Goal: Navigation & Orientation: Find specific page/section

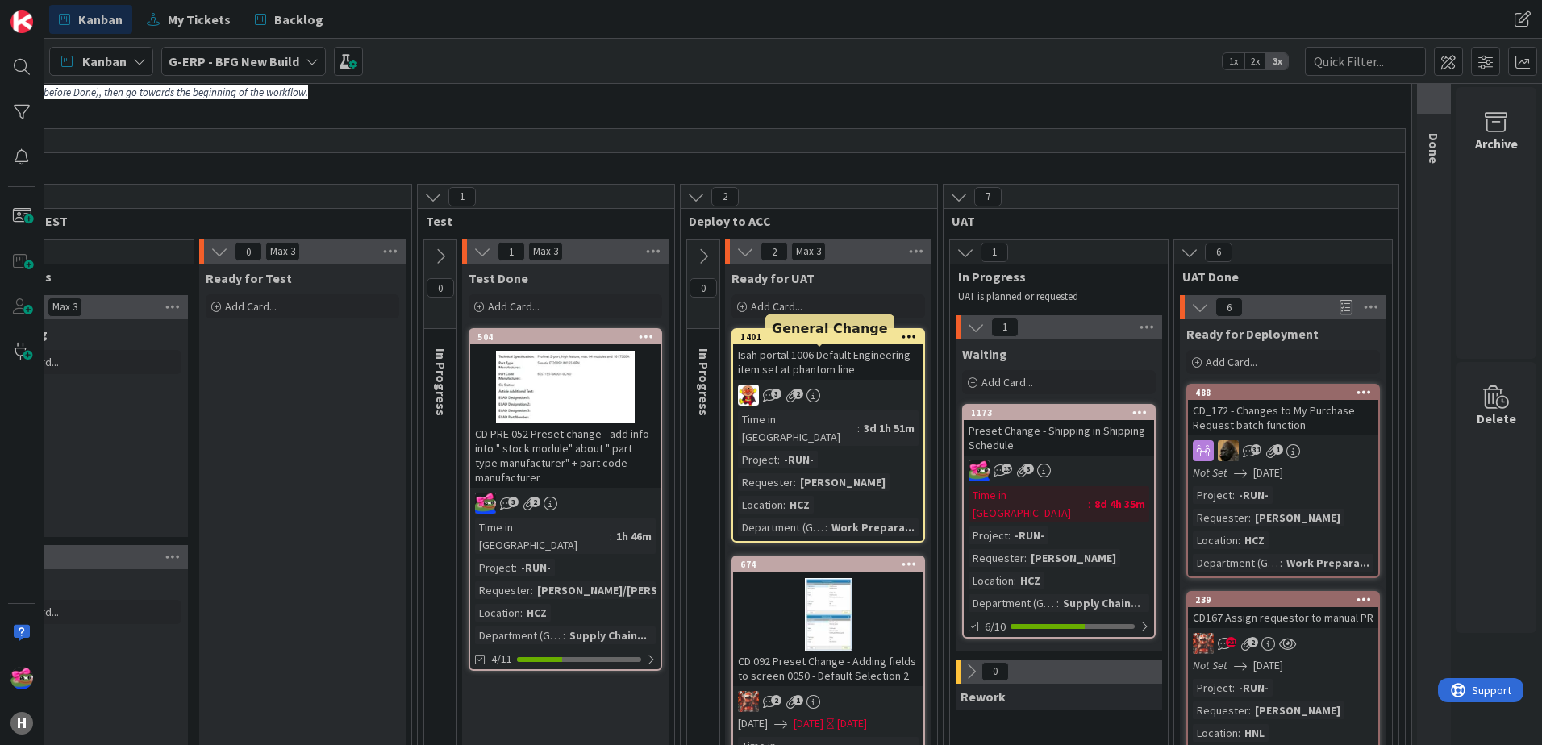
scroll to position [161, 1081]
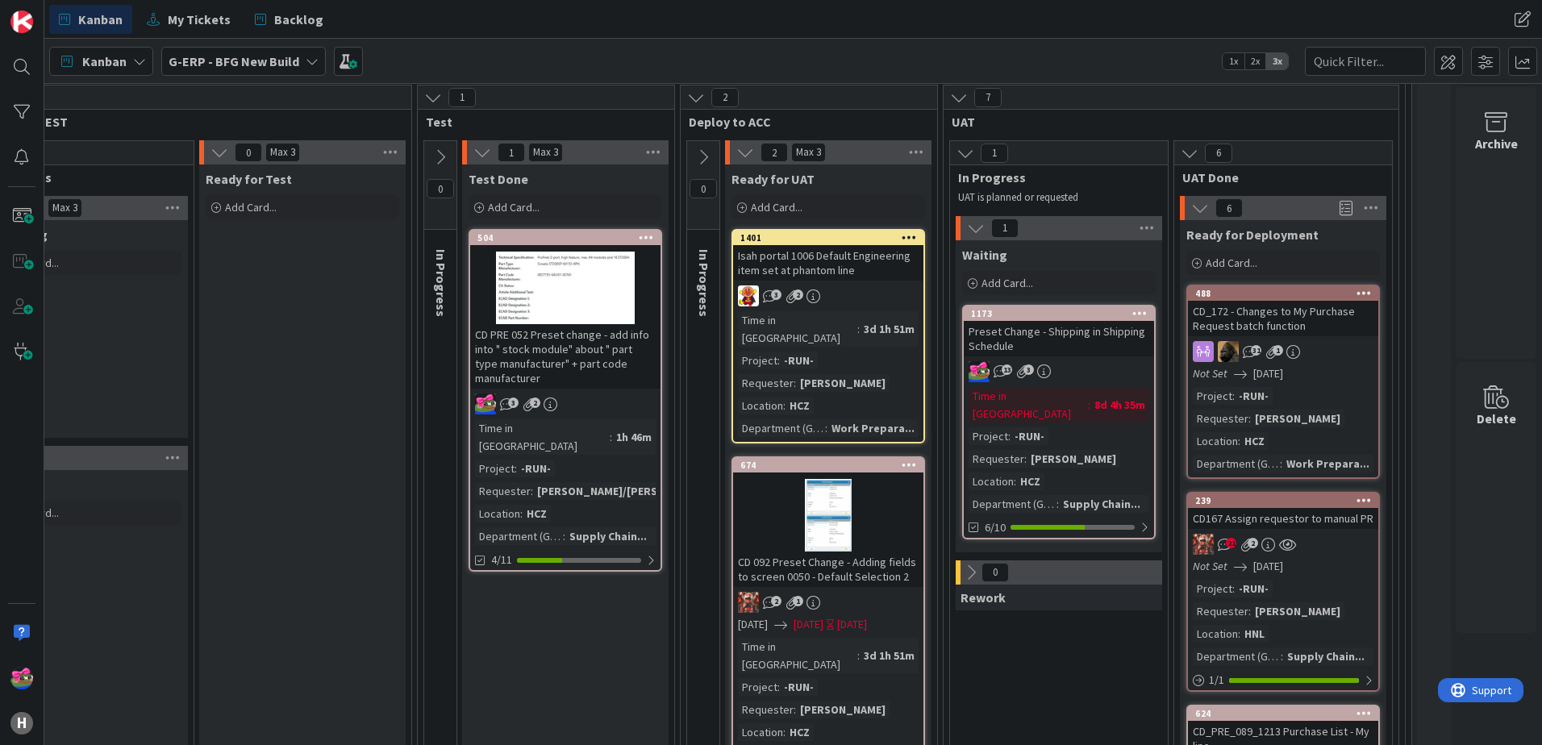
click at [1308, 534] on div "21 2" at bounding box center [1283, 544] width 190 height 21
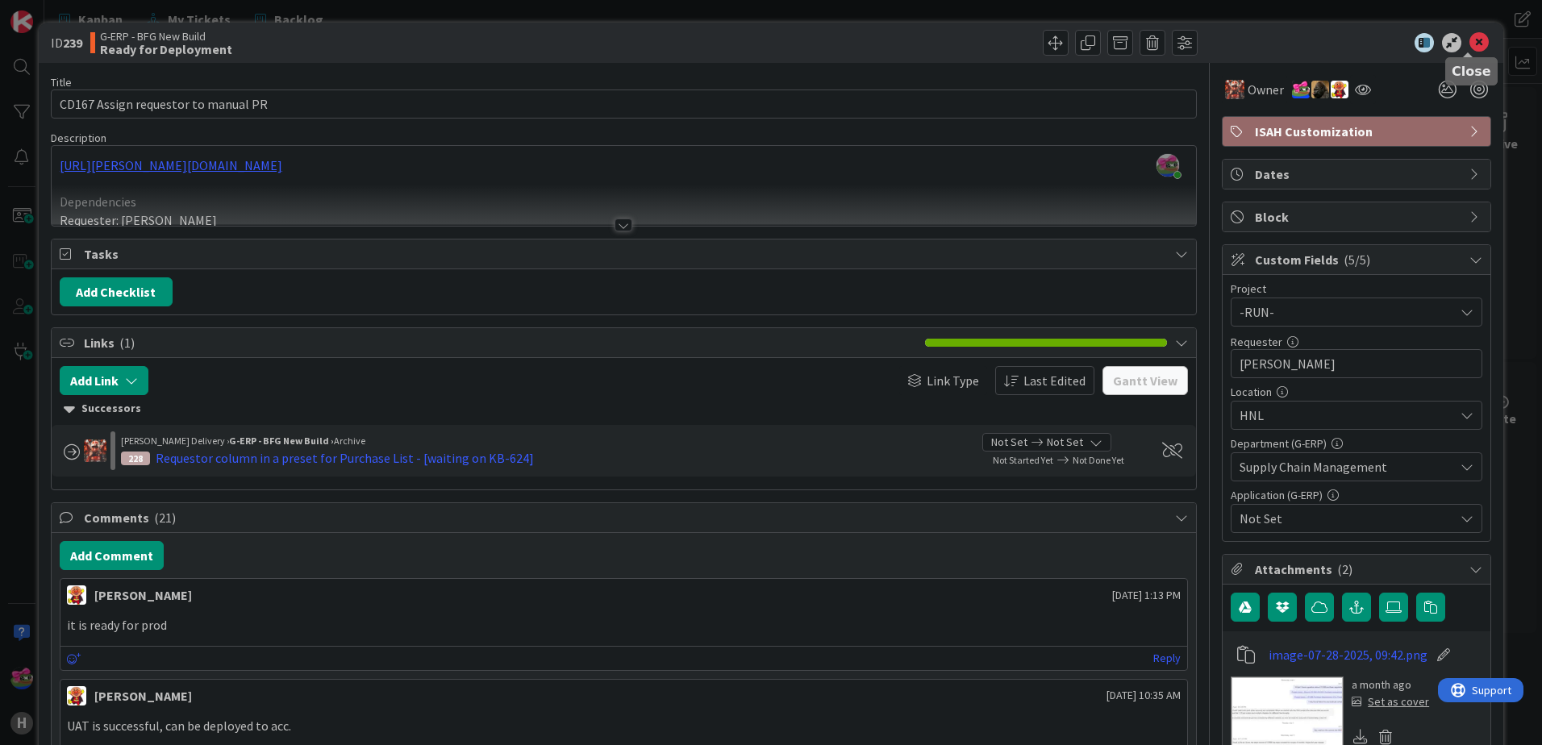
click at [1470, 46] on icon at bounding box center [1479, 42] width 19 height 19
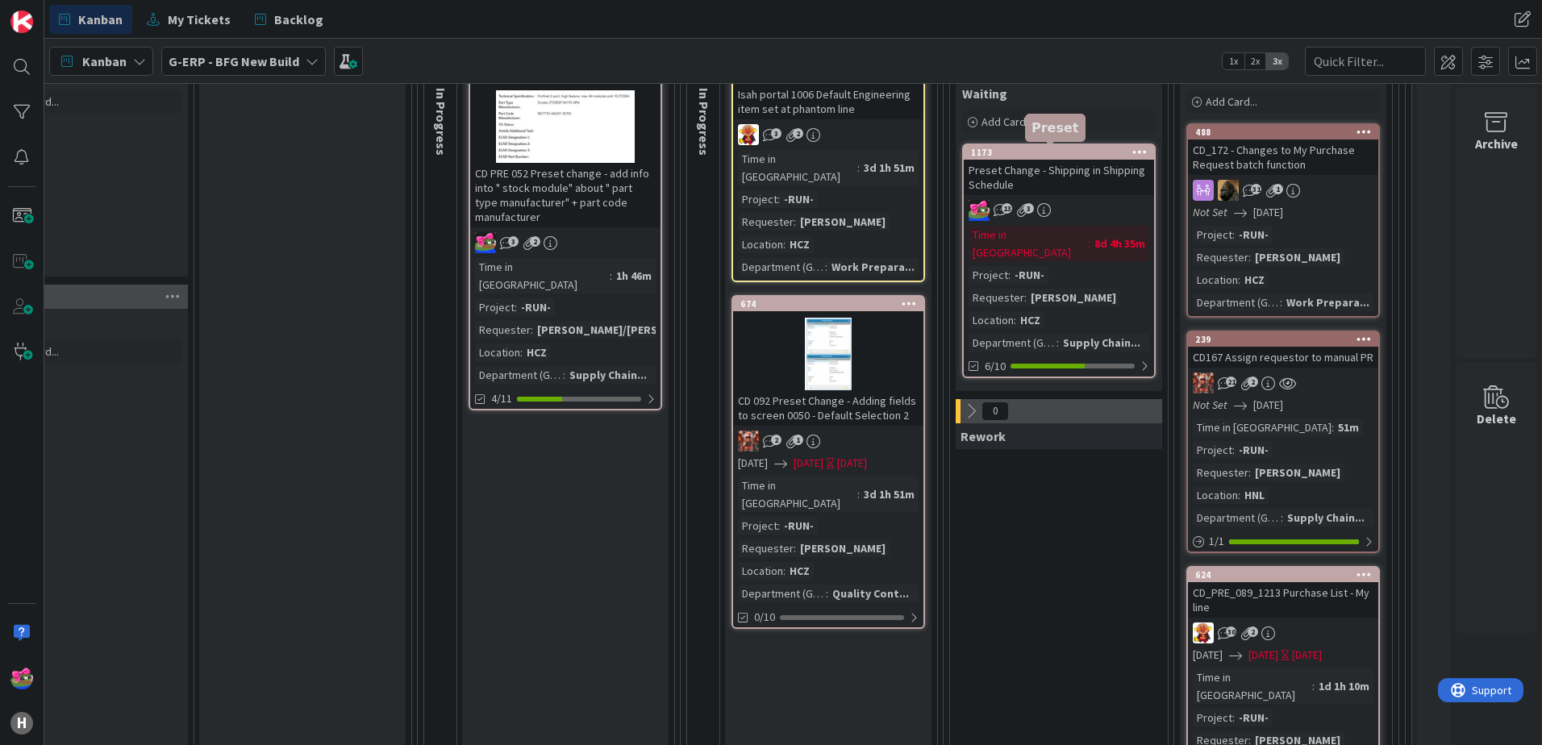
click at [1018, 154] on div "1173" at bounding box center [1062, 152] width 183 height 11
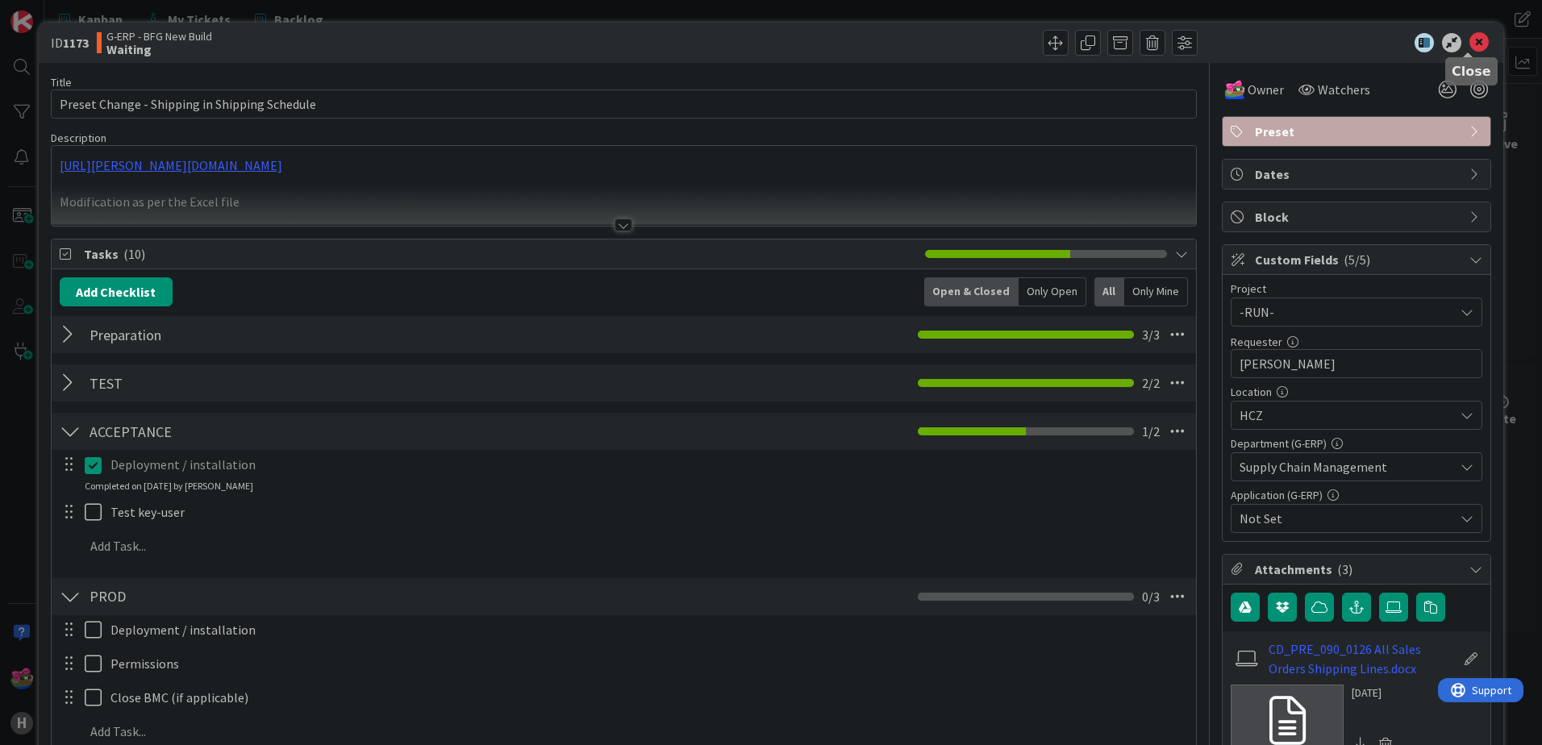
click at [1470, 40] on icon at bounding box center [1479, 42] width 19 height 19
